Goal: Task Accomplishment & Management: Manage account settings

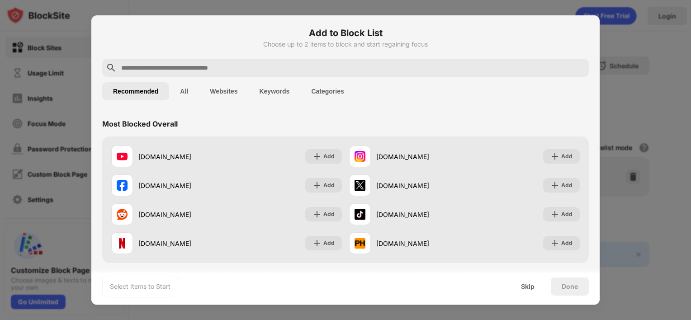
click at [263, 71] on input "text" at bounding box center [352, 67] width 465 height 11
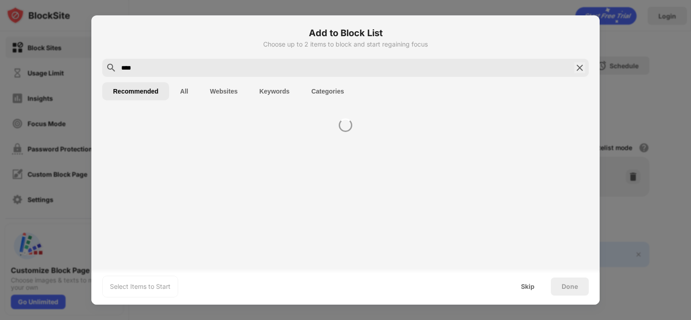
type input "****"
click at [225, 86] on button "Websites" at bounding box center [223, 91] width 49 height 18
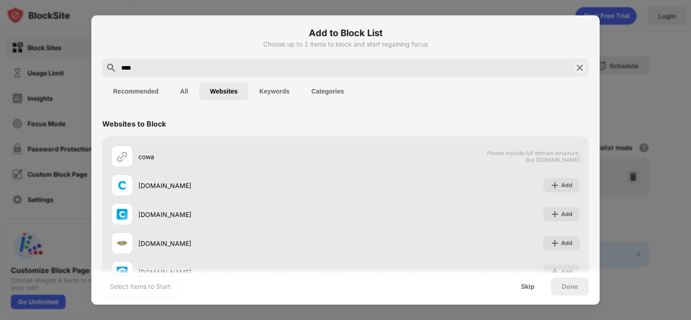
click at [217, 90] on button "Websites" at bounding box center [223, 91] width 49 height 18
click at [217, 87] on button "Websites" at bounding box center [223, 91] width 49 height 18
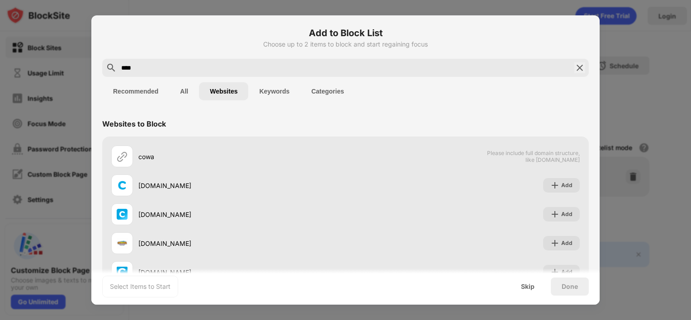
click at [217, 87] on button "Websites" at bounding box center [223, 91] width 49 height 18
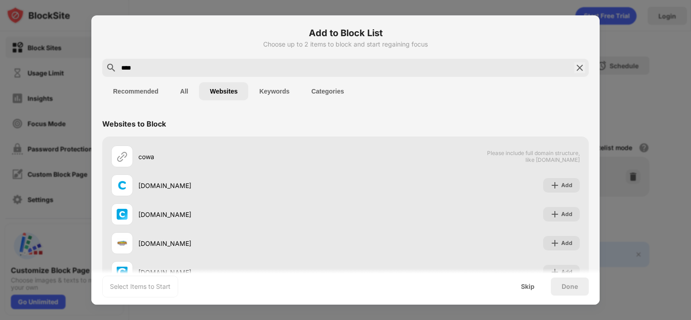
click at [260, 92] on button "Keywords" at bounding box center [274, 91] width 52 height 18
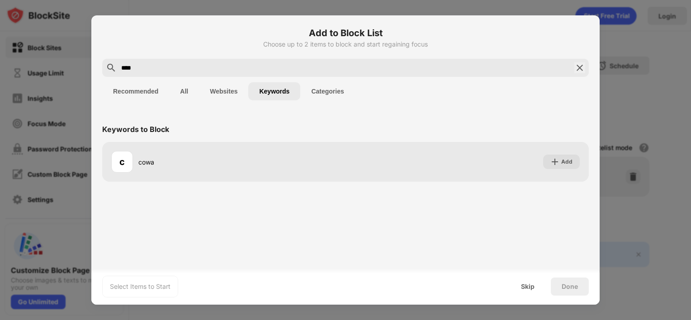
click at [231, 92] on button "Websites" at bounding box center [223, 91] width 49 height 18
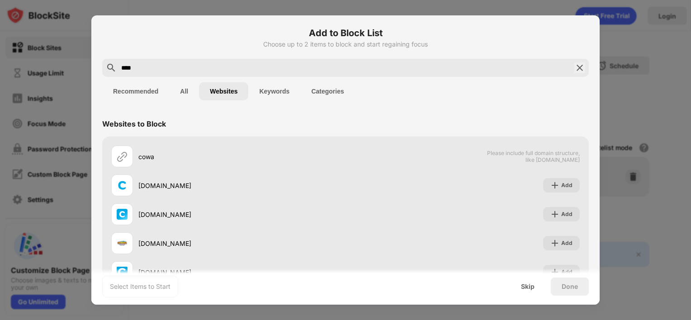
click at [269, 96] on button "Keywords" at bounding box center [274, 91] width 52 height 18
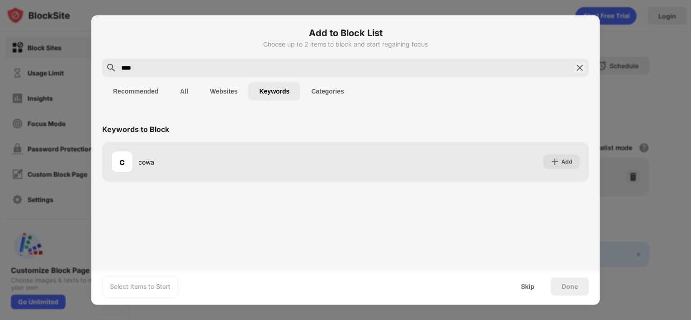
click at [215, 93] on button "Websites" at bounding box center [223, 91] width 49 height 18
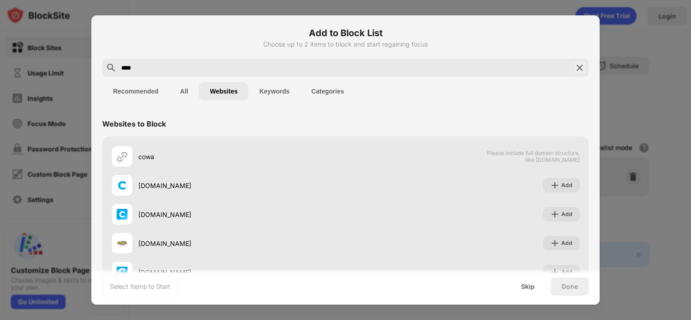
scroll to position [61, 0]
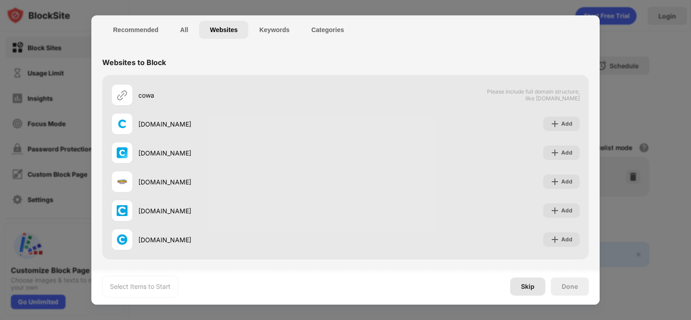
click at [524, 289] on div "Skip" at bounding box center [528, 286] width 14 height 7
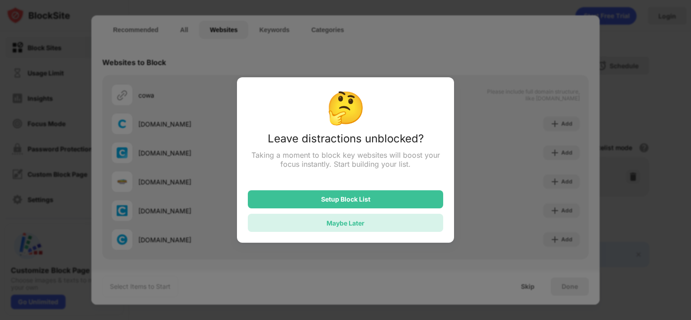
click at [354, 220] on div "Maybe Later" at bounding box center [345, 223] width 195 height 18
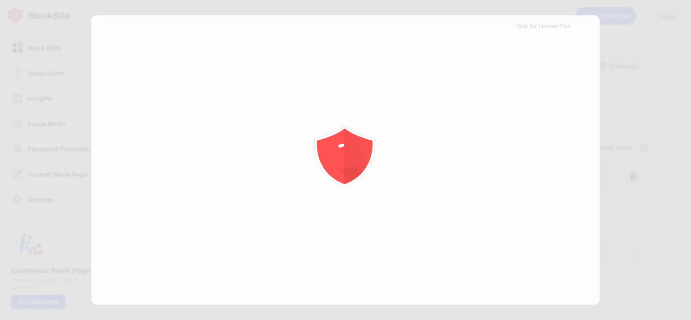
scroll to position [0, 0]
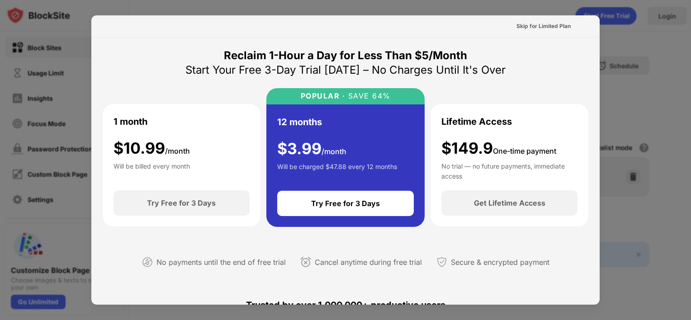
click at [0, 139] on html "Block Sites Usage Limit Insights Focus Mode Password Protection Custom Block Pa…" at bounding box center [345, 160] width 691 height 320
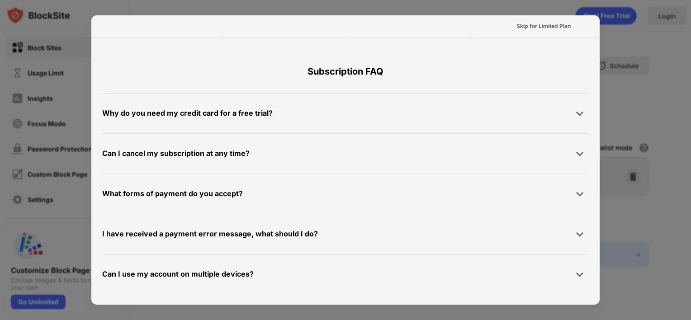
click at [689, 147] on div at bounding box center [345, 160] width 691 height 320
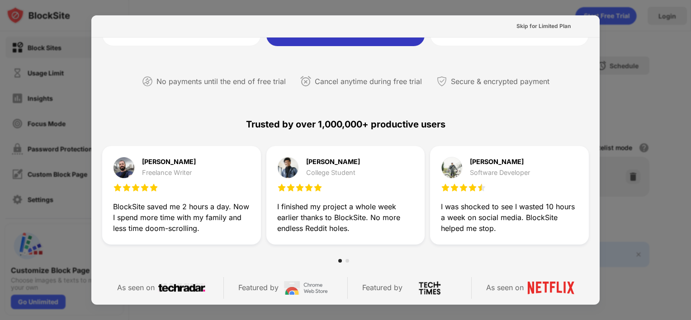
scroll to position [0, 0]
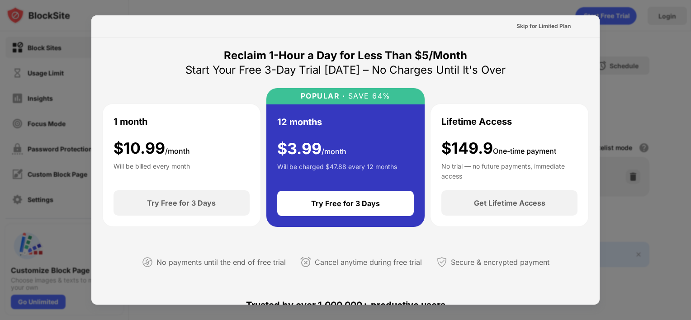
click at [209, 135] on div "1 month $ 10.99 /month Will be billed every month" at bounding box center [181, 147] width 136 height 65
click at [690, 227] on html "Block Sites Usage Limit Insights Focus Mode Password Protection Custom Block Pa…" at bounding box center [345, 160] width 691 height 320
click at [545, 25] on div "Skip for Limited Plan" at bounding box center [543, 26] width 54 height 9
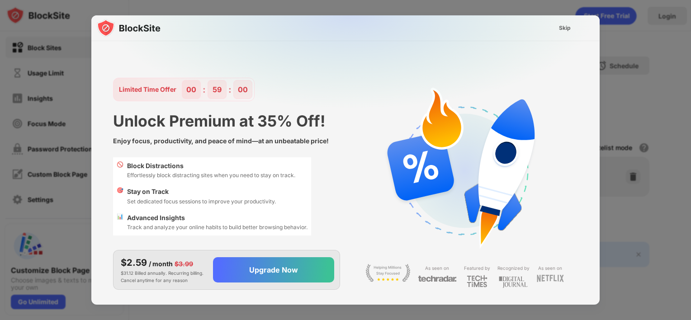
scroll to position [4, 0]
click at [558, 28] on div "Skip" at bounding box center [565, 28] width 26 height 14
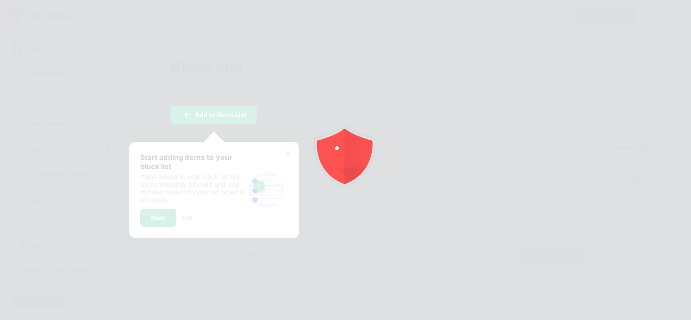
click at [558, 28] on div at bounding box center [345, 160] width 691 height 320
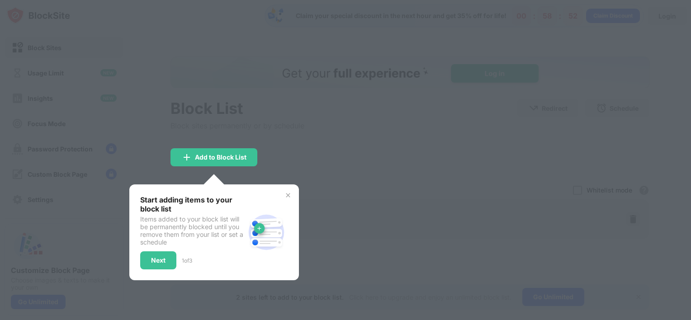
click at [288, 198] on img at bounding box center [287, 195] width 7 height 7
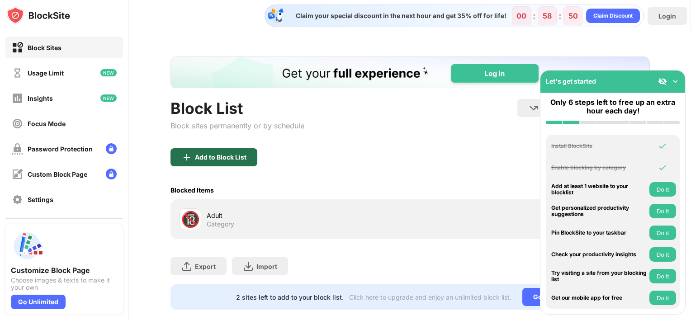
click at [206, 156] on div "Add to Block List" at bounding box center [221, 157] width 52 height 7
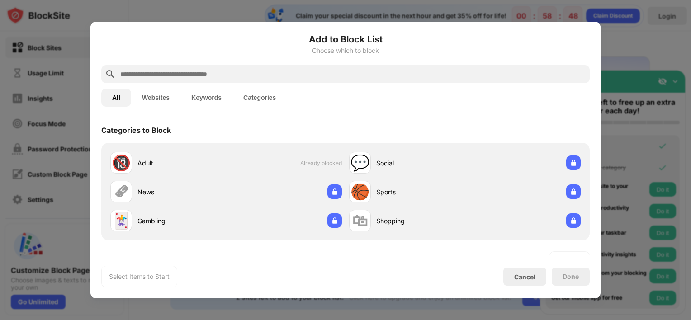
click at [151, 99] on button "Websites" at bounding box center [155, 98] width 49 height 18
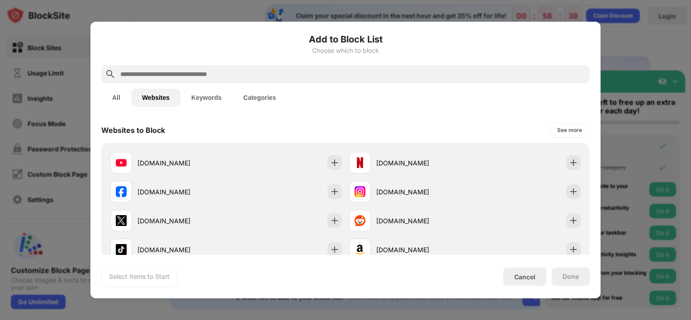
click at [156, 73] on input "text" at bounding box center [352, 74] width 467 height 11
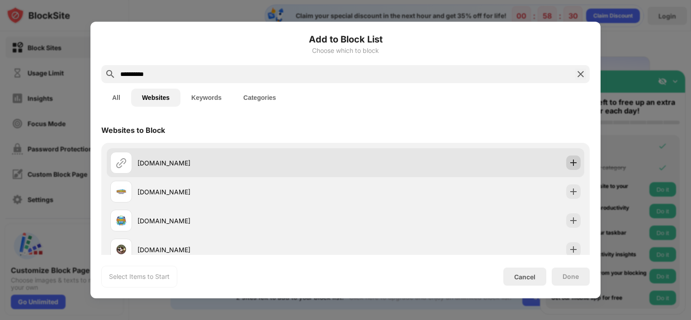
type input "**********"
click at [569, 161] on img at bounding box center [573, 162] width 9 height 9
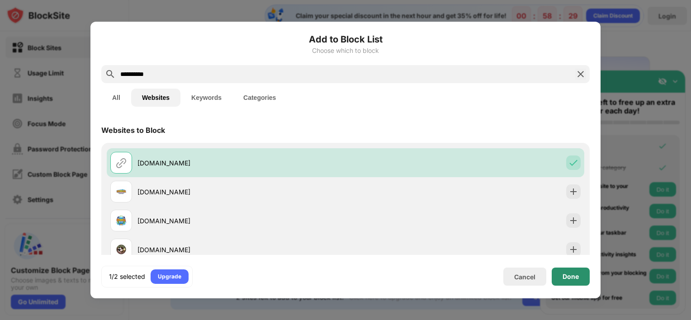
click at [567, 271] on div "Done" at bounding box center [571, 277] width 38 height 18
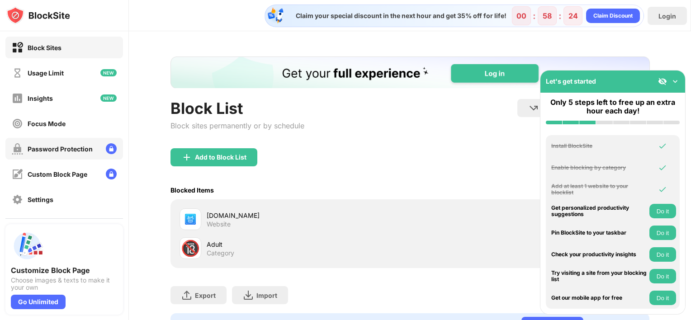
click at [64, 145] on div "Password Protection" at bounding box center [60, 149] width 65 height 8
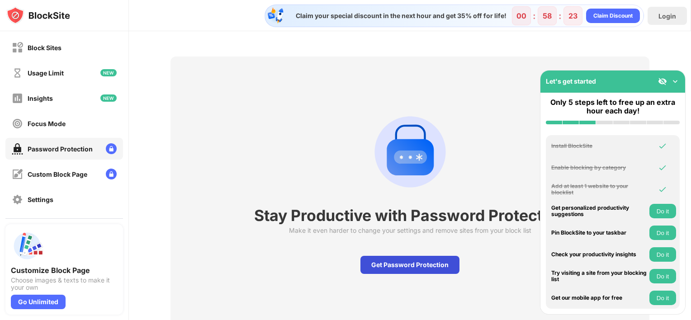
click at [370, 261] on div "Get Password Protection" at bounding box center [409, 265] width 99 height 18
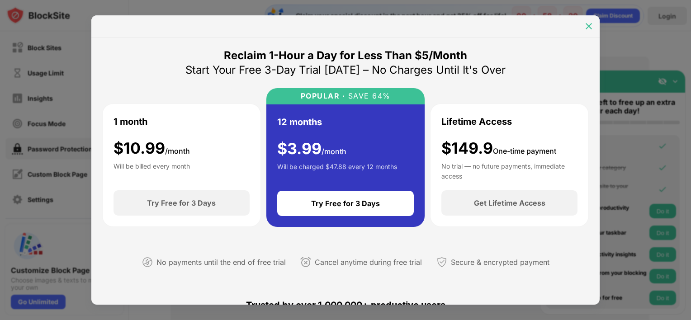
click at [584, 28] on div at bounding box center [588, 26] width 14 height 14
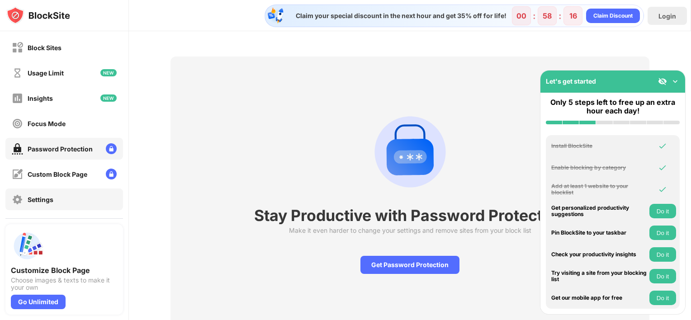
click at [57, 199] on div "Settings" at bounding box center [64, 200] width 118 height 22
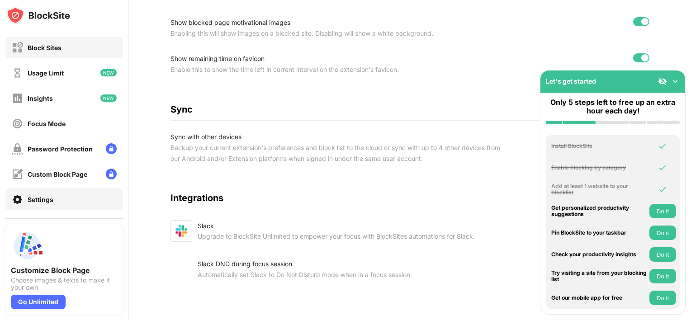
click at [55, 50] on div "Block Sites" at bounding box center [45, 48] width 34 height 8
